Goal: Complete application form

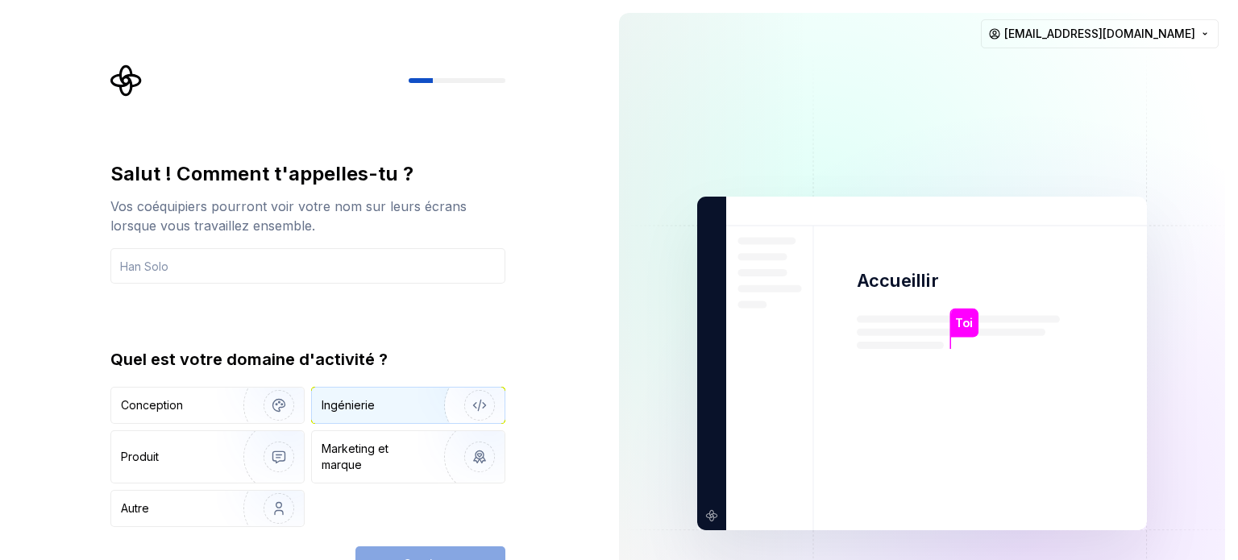
click at [396, 410] on div "Ingénierie" at bounding box center [381, 405] width 118 height 16
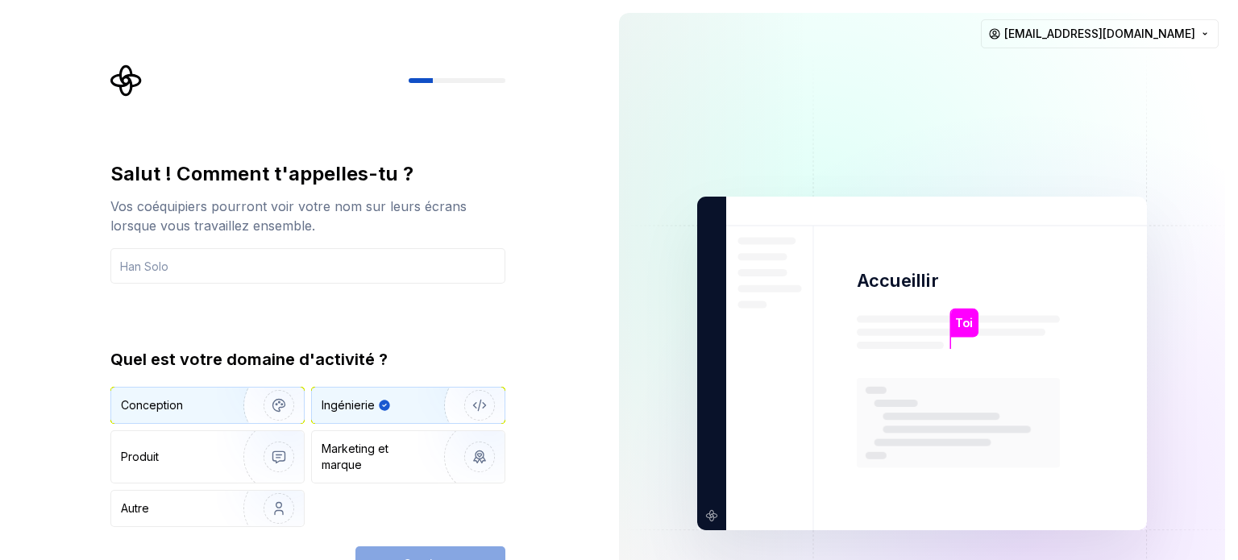
click at [231, 398] on img "button" at bounding box center [268, 405] width 103 height 108
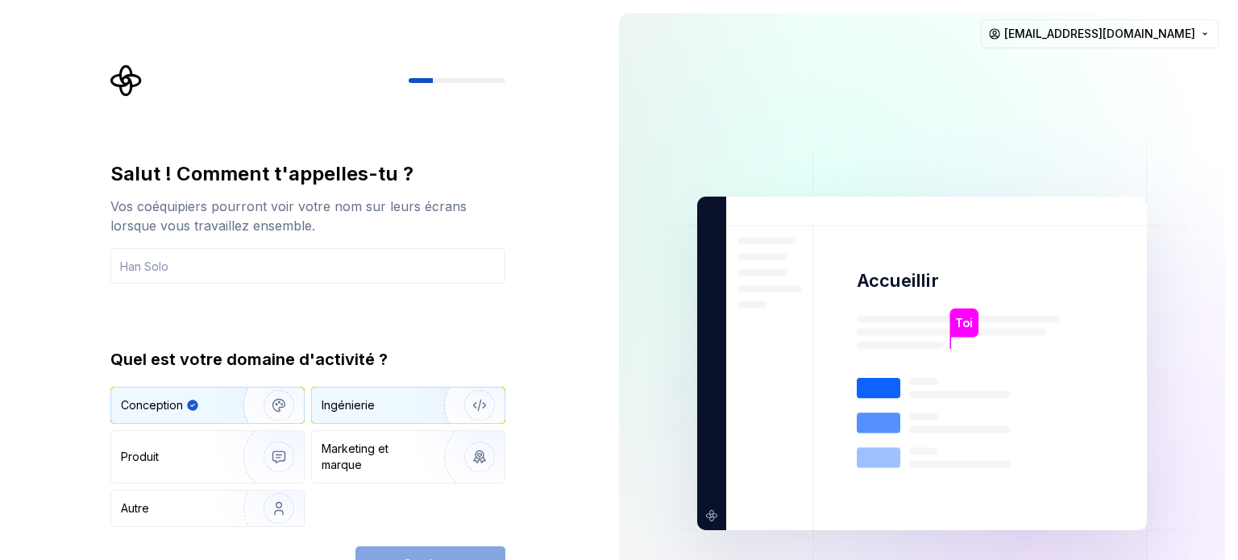
click at [350, 413] on div "Ingénierie" at bounding box center [348, 405] width 53 height 16
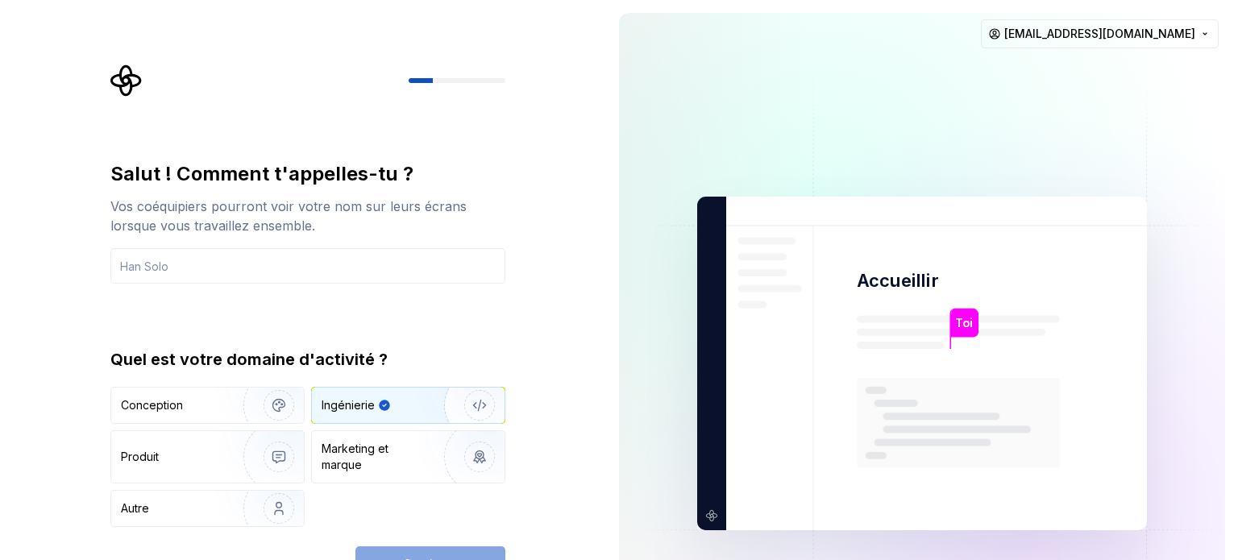
click at [420, 554] on div "Continuer" at bounding box center [430, 563] width 150 height 35
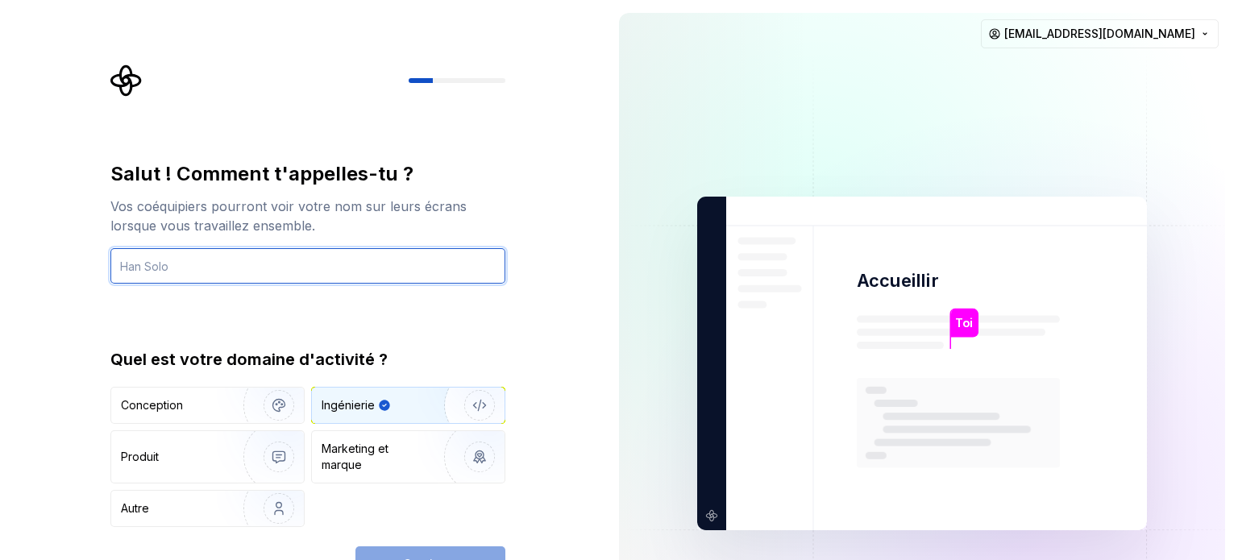
click at [259, 268] on input "text" at bounding box center [307, 265] width 395 height 35
type input "smart"
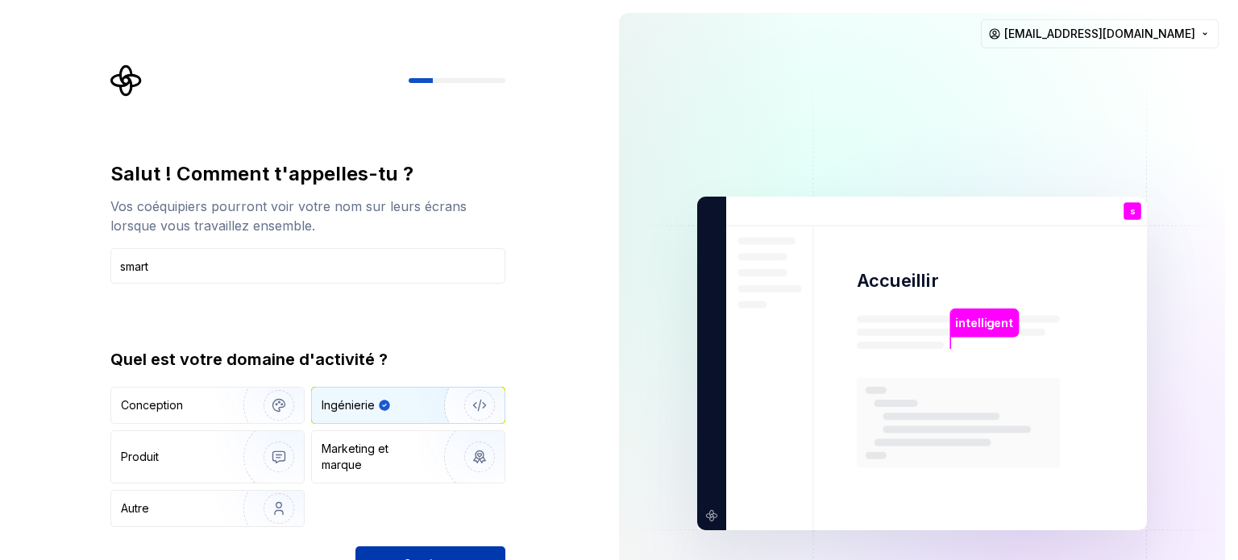
click at [434, 554] on button "Continuer" at bounding box center [430, 563] width 150 height 35
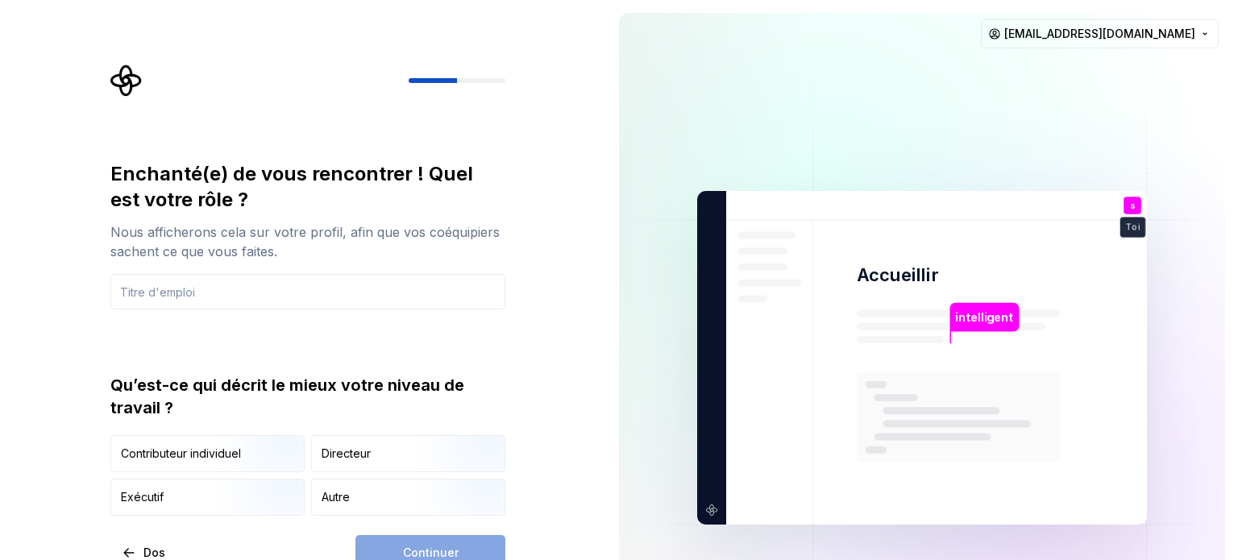
type input "p"
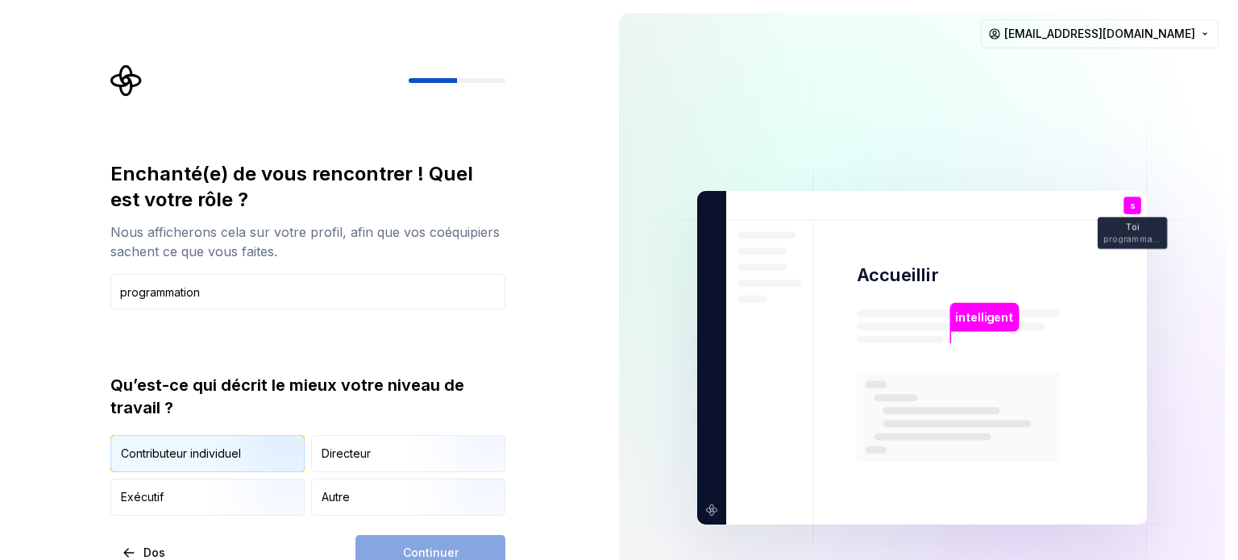
type input "programmation"
click at [232, 457] on img "button" at bounding box center [265, 474] width 103 height 108
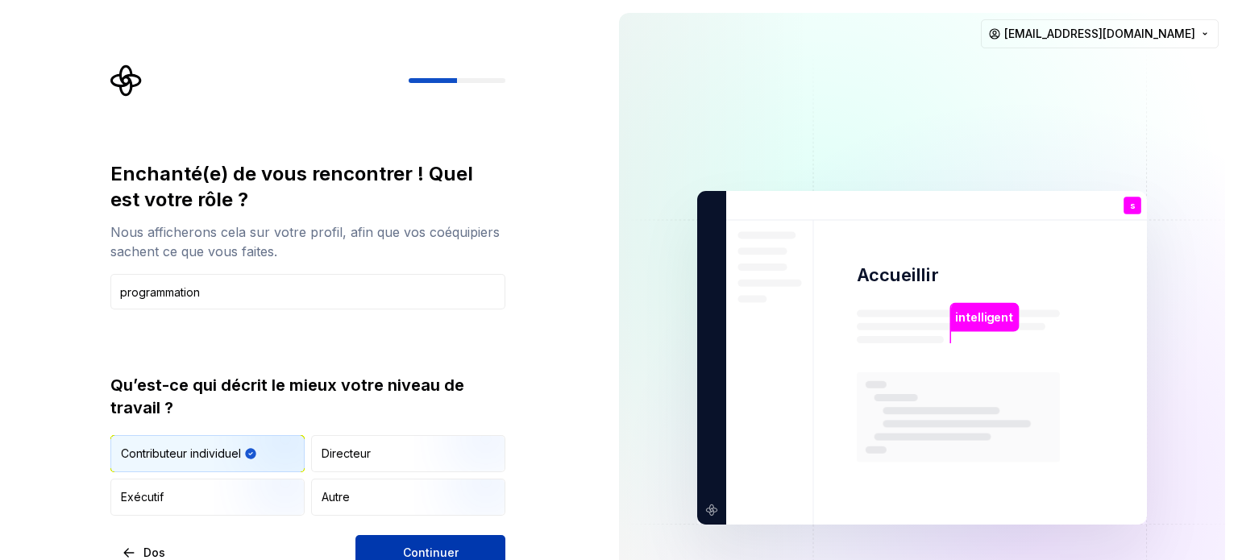
click at [389, 538] on button "Continuer" at bounding box center [430, 552] width 150 height 35
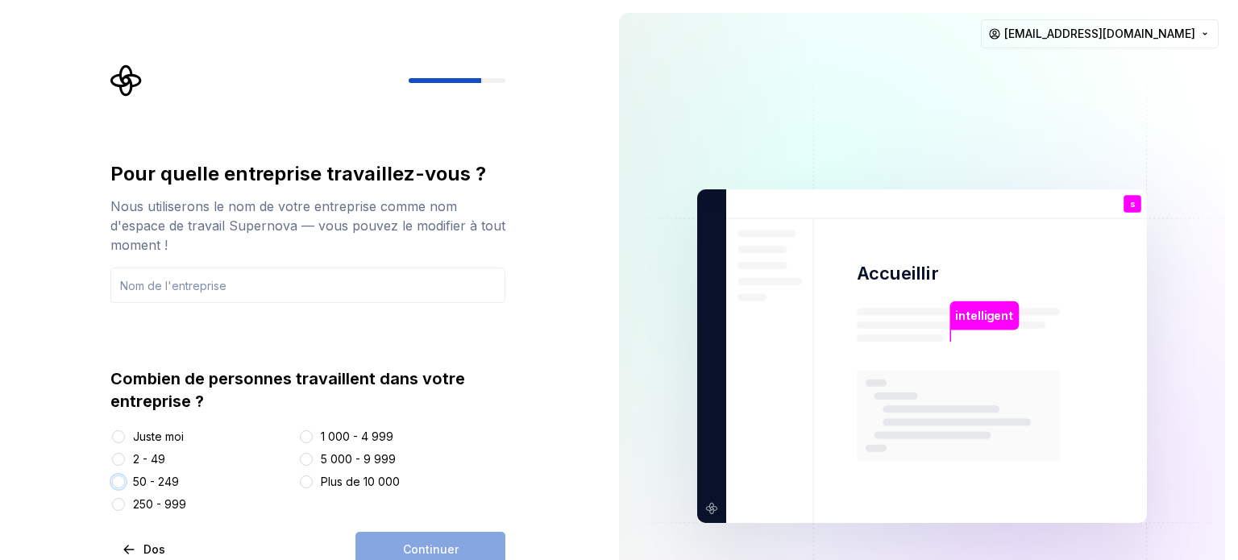
click at [122, 481] on button "50 - 249" at bounding box center [118, 481] width 13 height 13
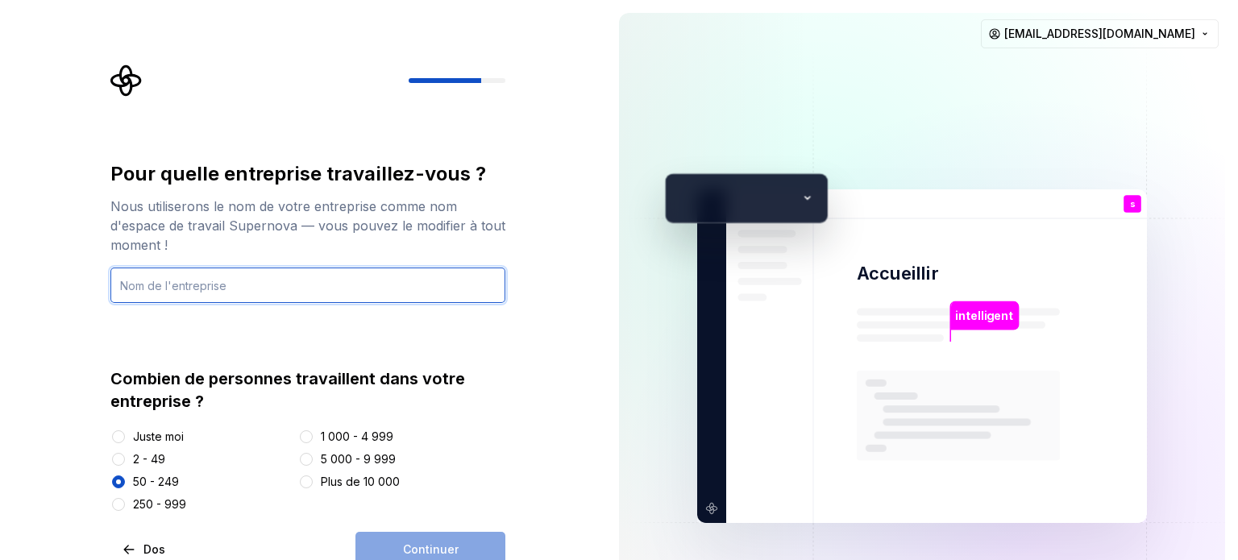
click at [275, 280] on input "text" at bounding box center [307, 285] width 395 height 35
type input "smart"
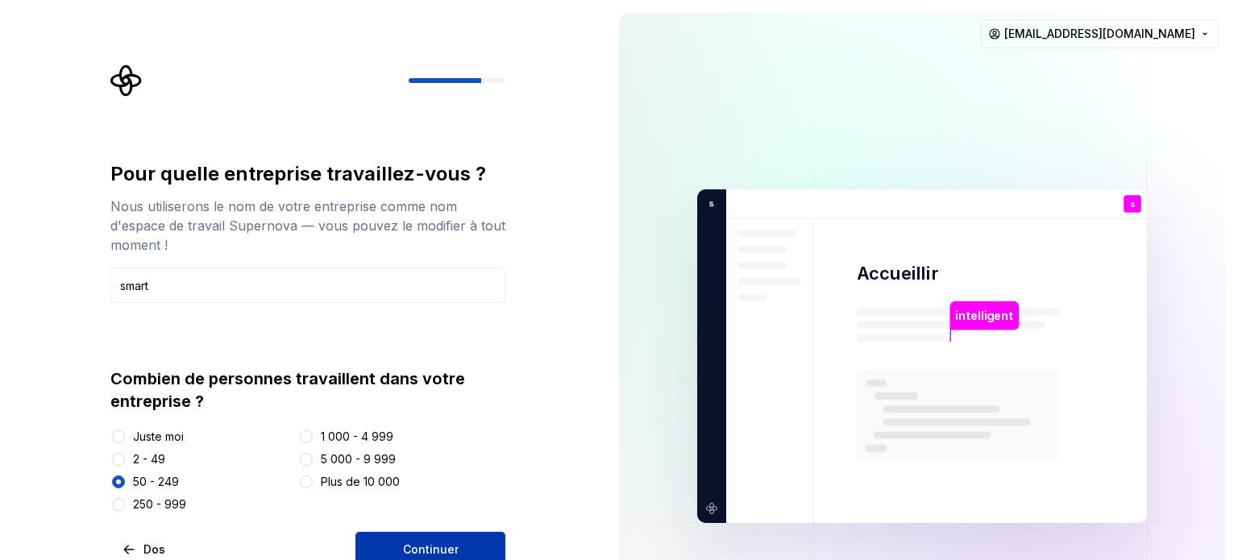
click at [417, 542] on span "Continuer" at bounding box center [431, 550] width 56 height 16
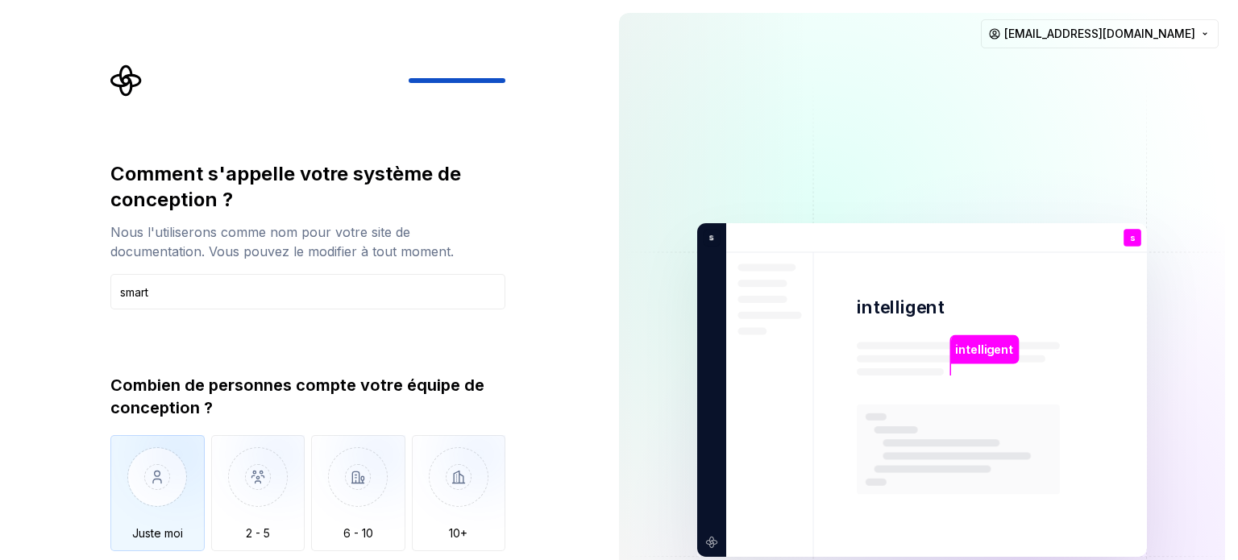
type input "smart"
click at [176, 503] on img "button" at bounding box center [157, 489] width 94 height 108
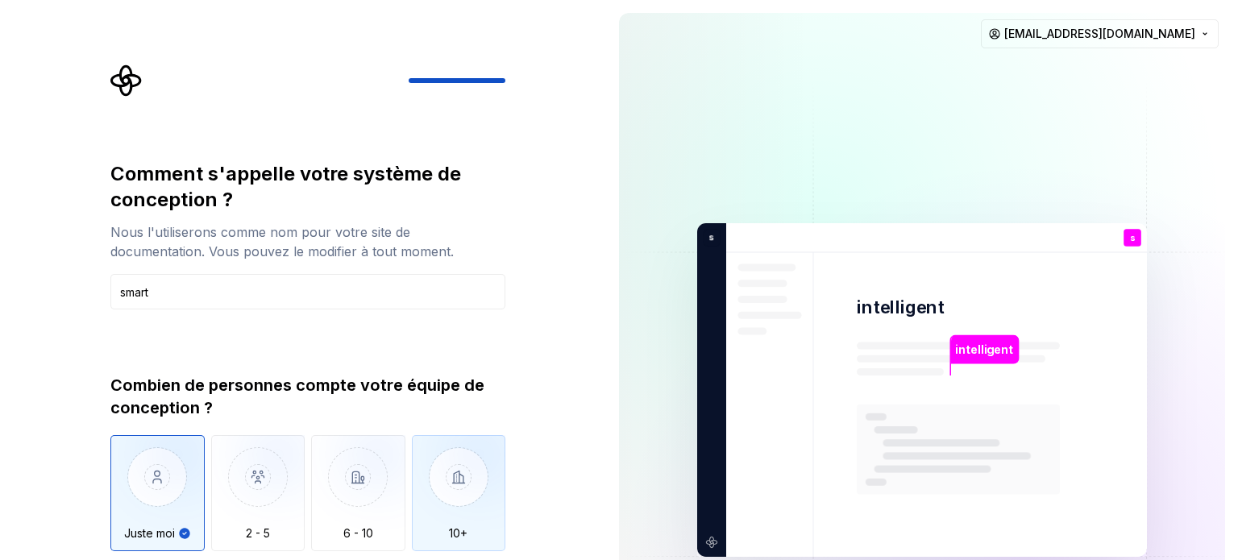
click at [433, 513] on img "button" at bounding box center [459, 489] width 94 height 108
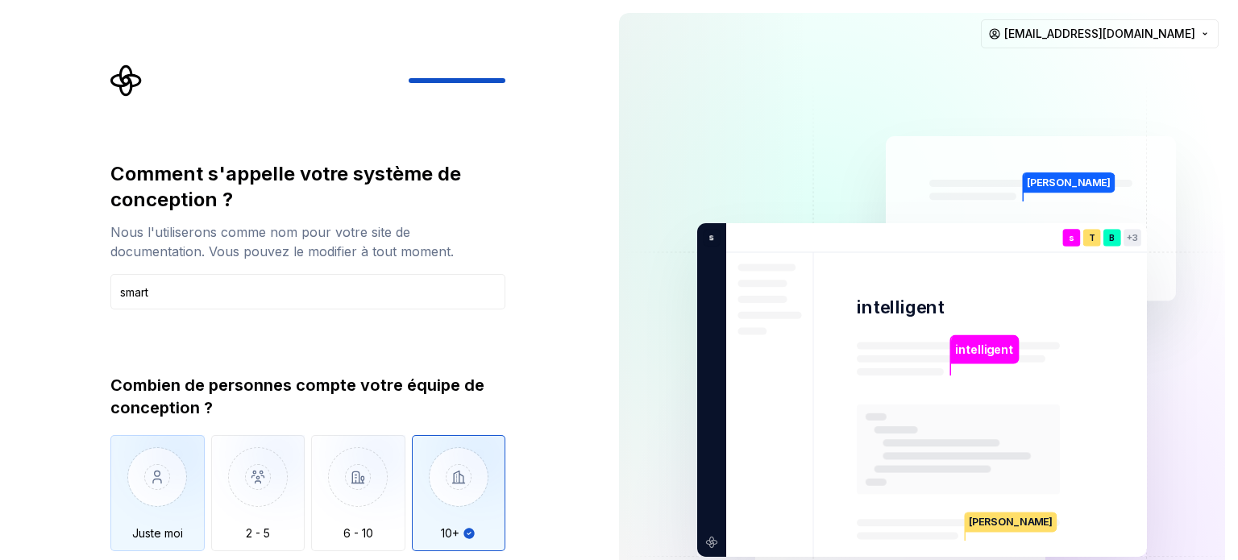
click at [148, 492] on img "button" at bounding box center [157, 489] width 94 height 108
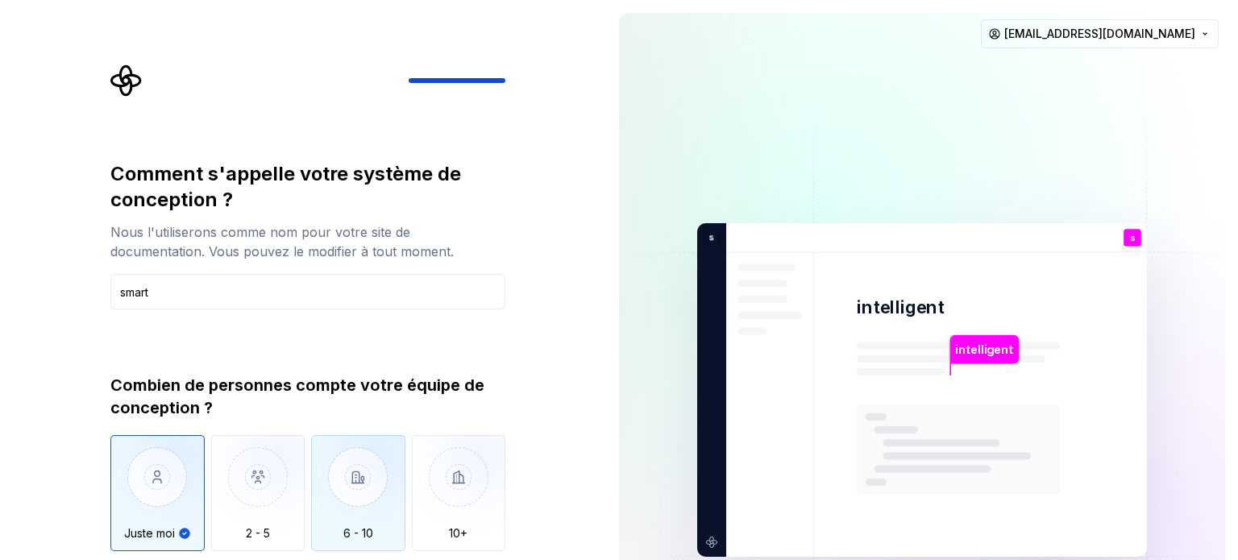
click at [358, 499] on img "button" at bounding box center [358, 489] width 94 height 108
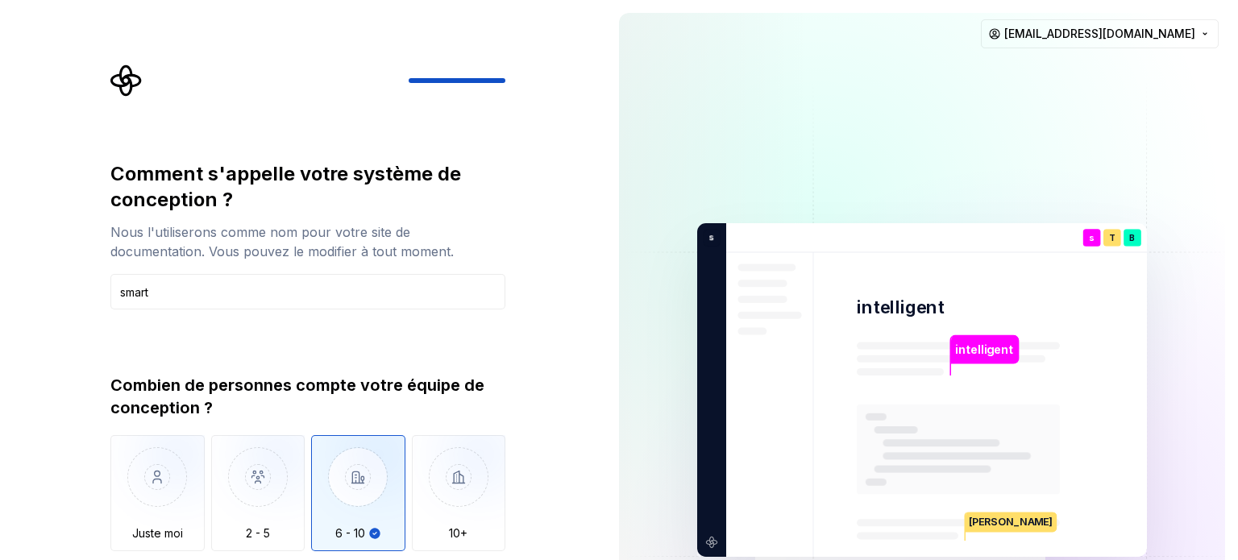
type button "6 - 10"
click at [370, 286] on input "smart" at bounding box center [307, 291] width 395 height 35
click at [878, 475] on rect at bounding box center [958, 450] width 203 height 90
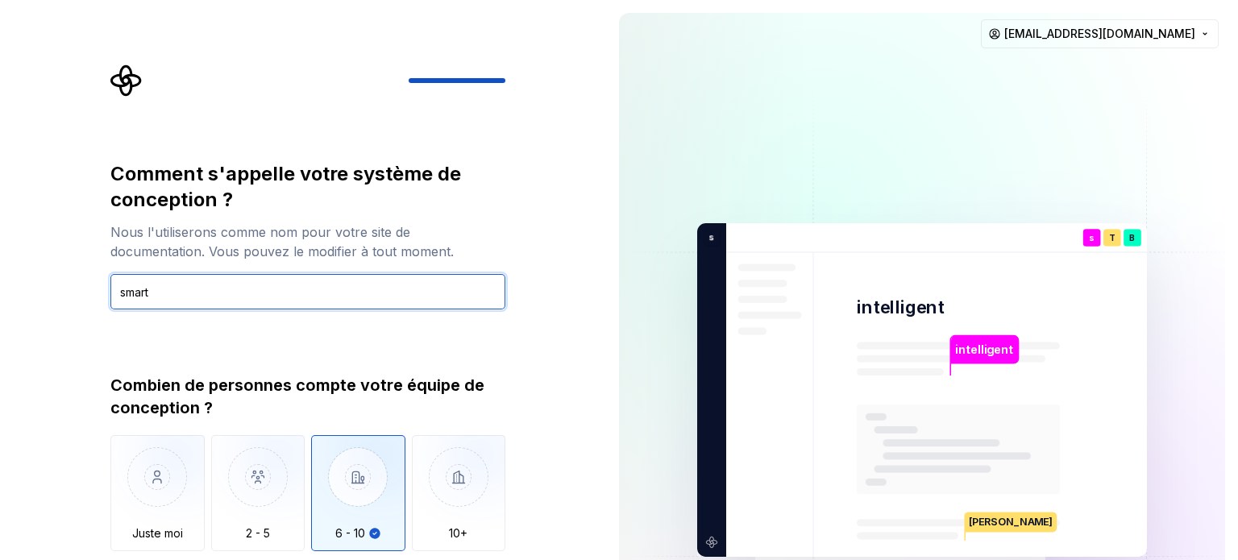
click at [264, 280] on input "smart" at bounding box center [307, 291] width 395 height 35
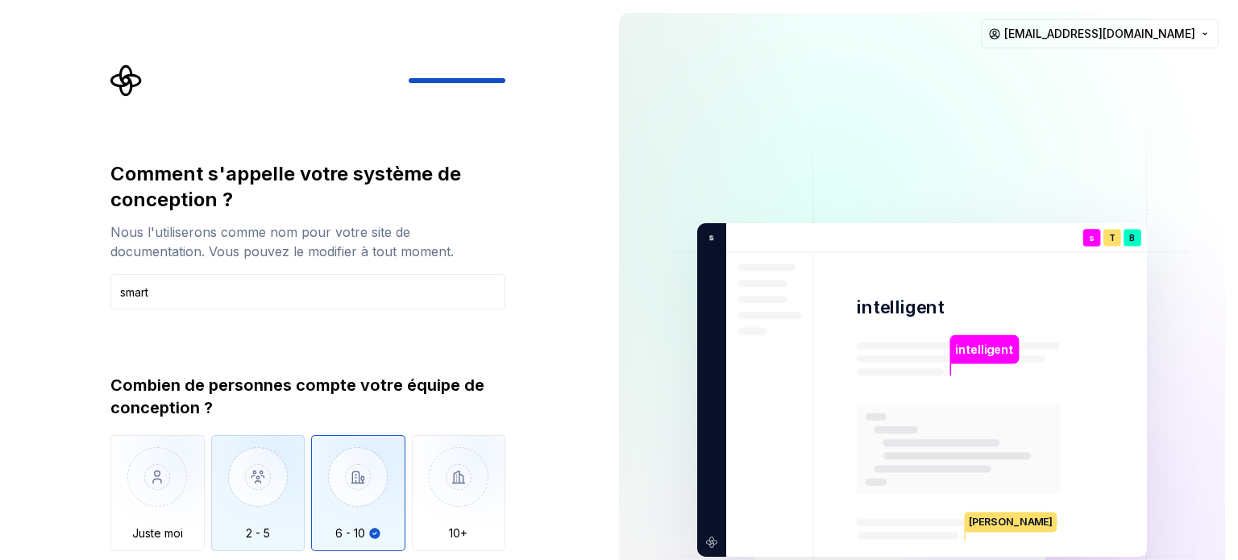
click at [266, 477] on img "button" at bounding box center [258, 489] width 94 height 108
